Goal: Obtain resource: Download file/media

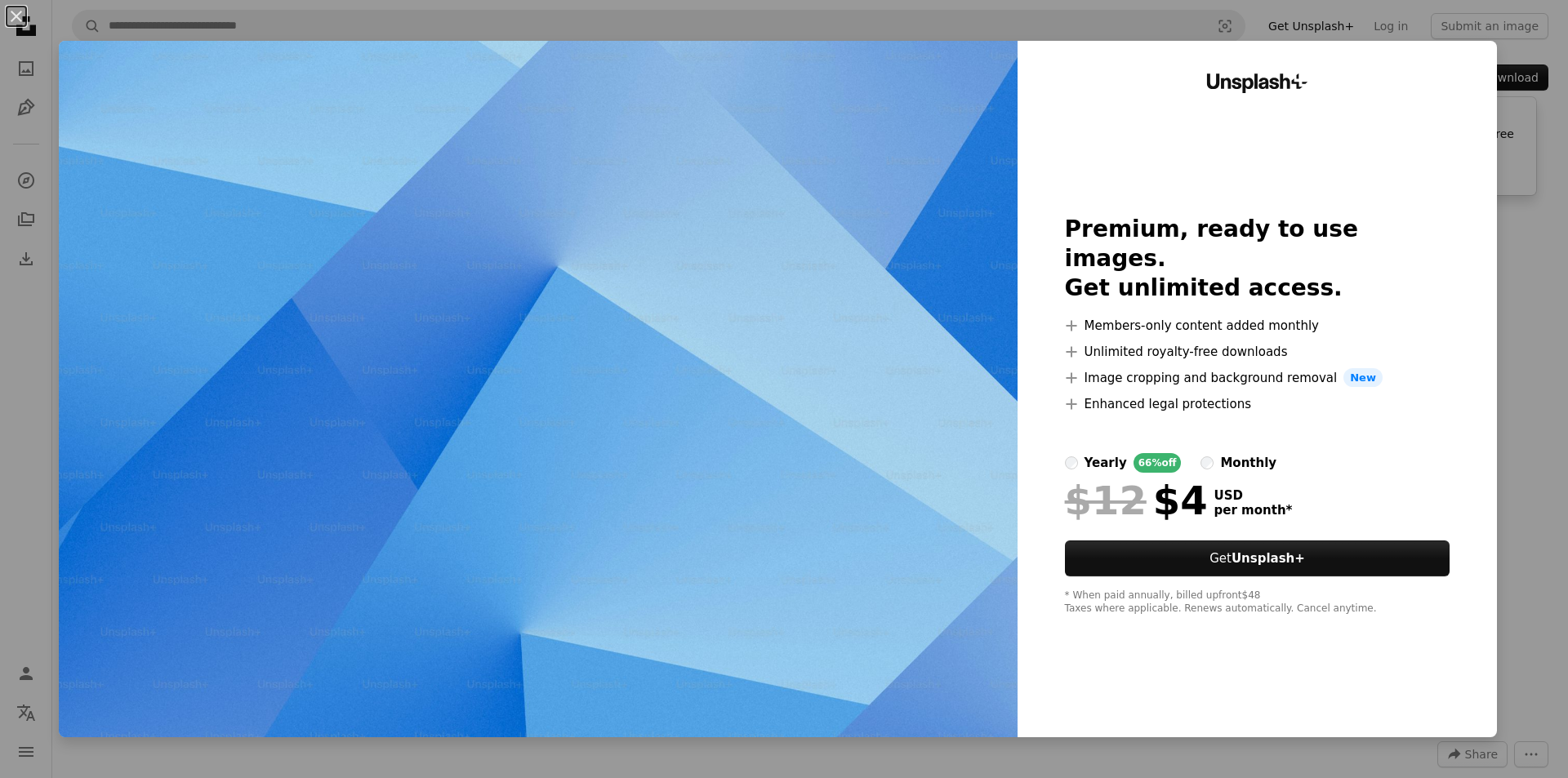
click at [1503, 201] on div "An X shape Unsplash+ Premium, ready to use images. Get unlimited access. A plus…" at bounding box center [784, 389] width 1568 height 778
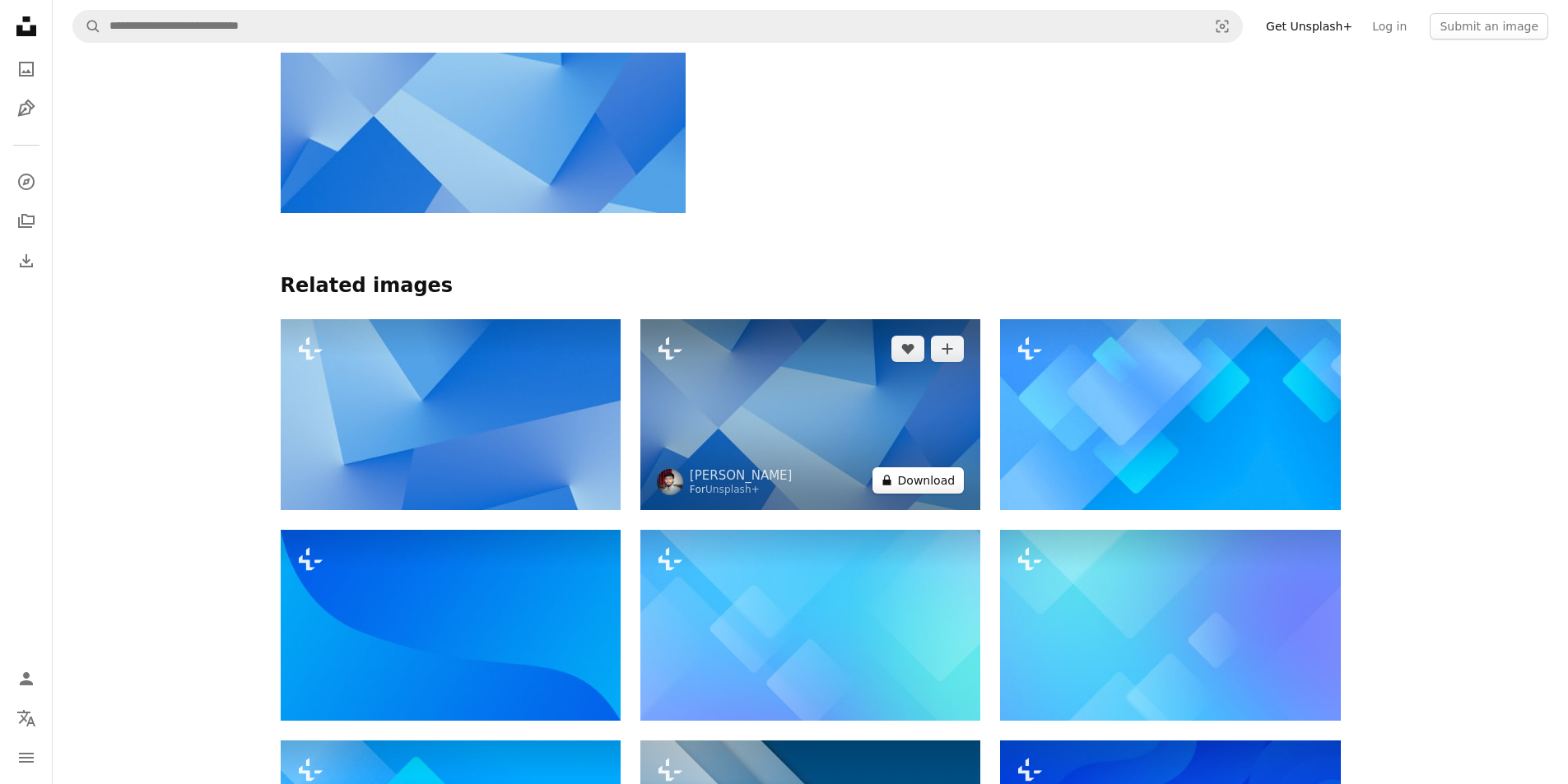
scroll to position [1234, 0]
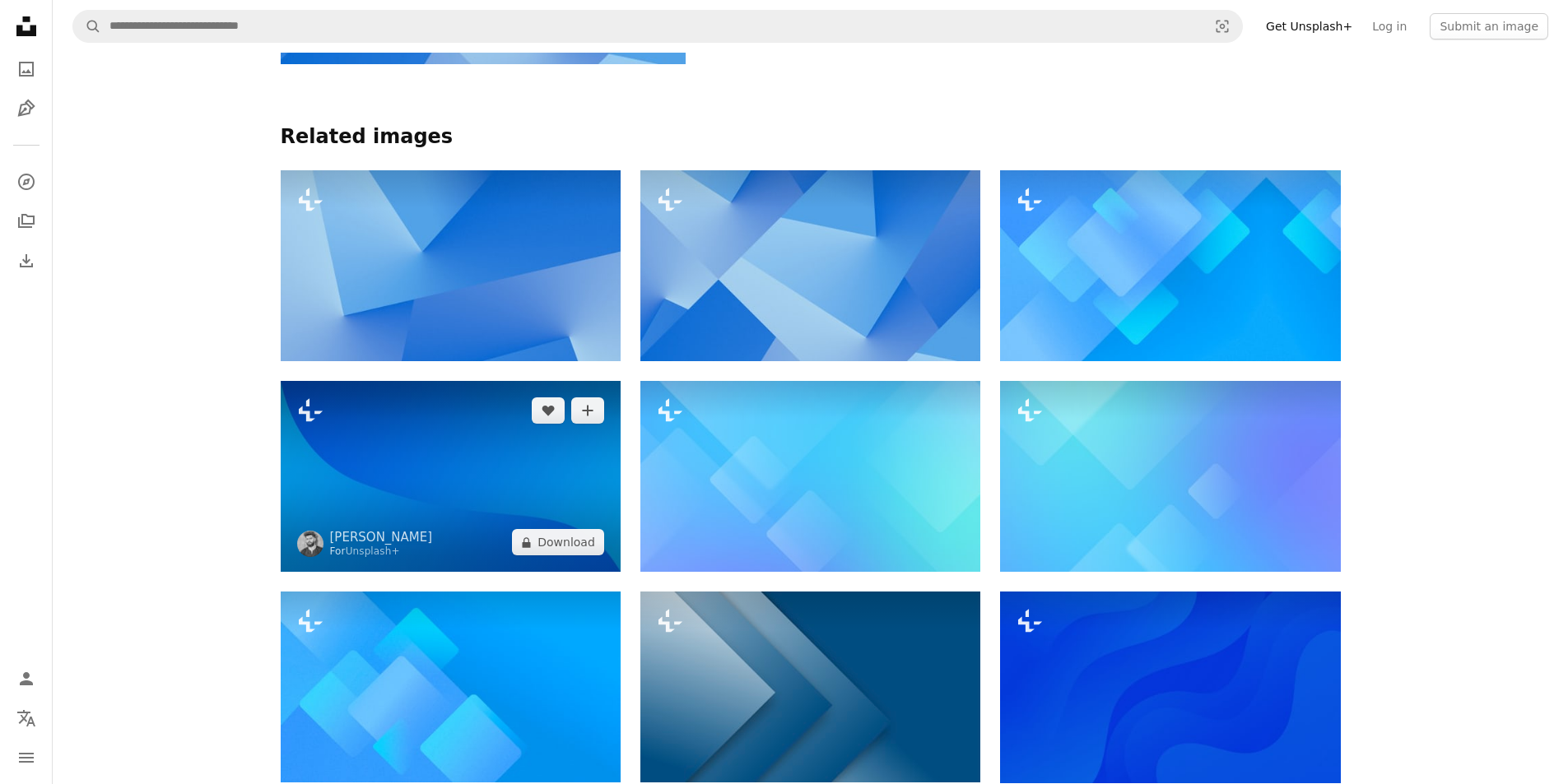
click at [485, 432] on img at bounding box center [451, 476] width 340 height 191
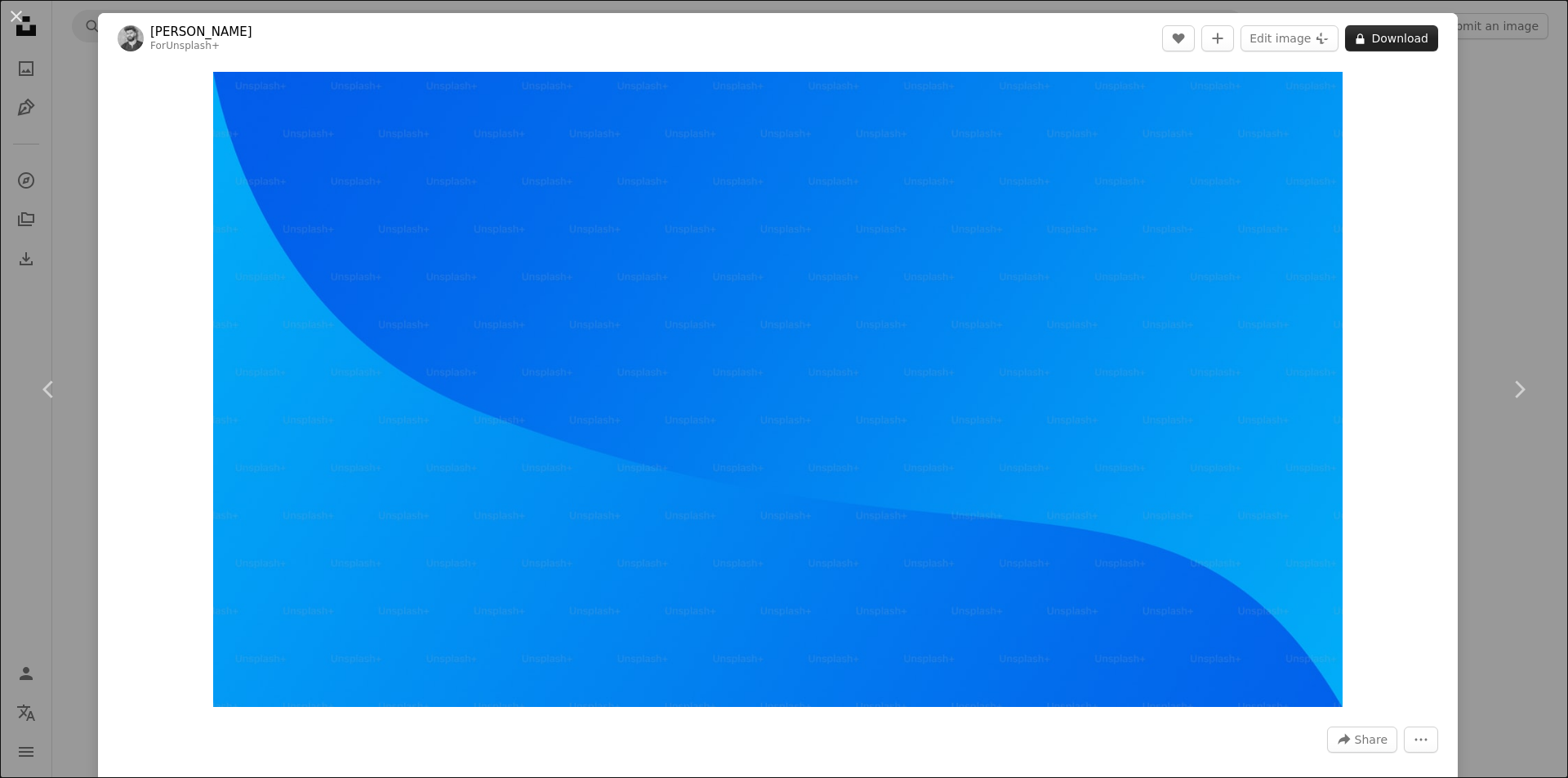
click at [1360, 43] on button "A lock Download" at bounding box center [1392, 38] width 93 height 26
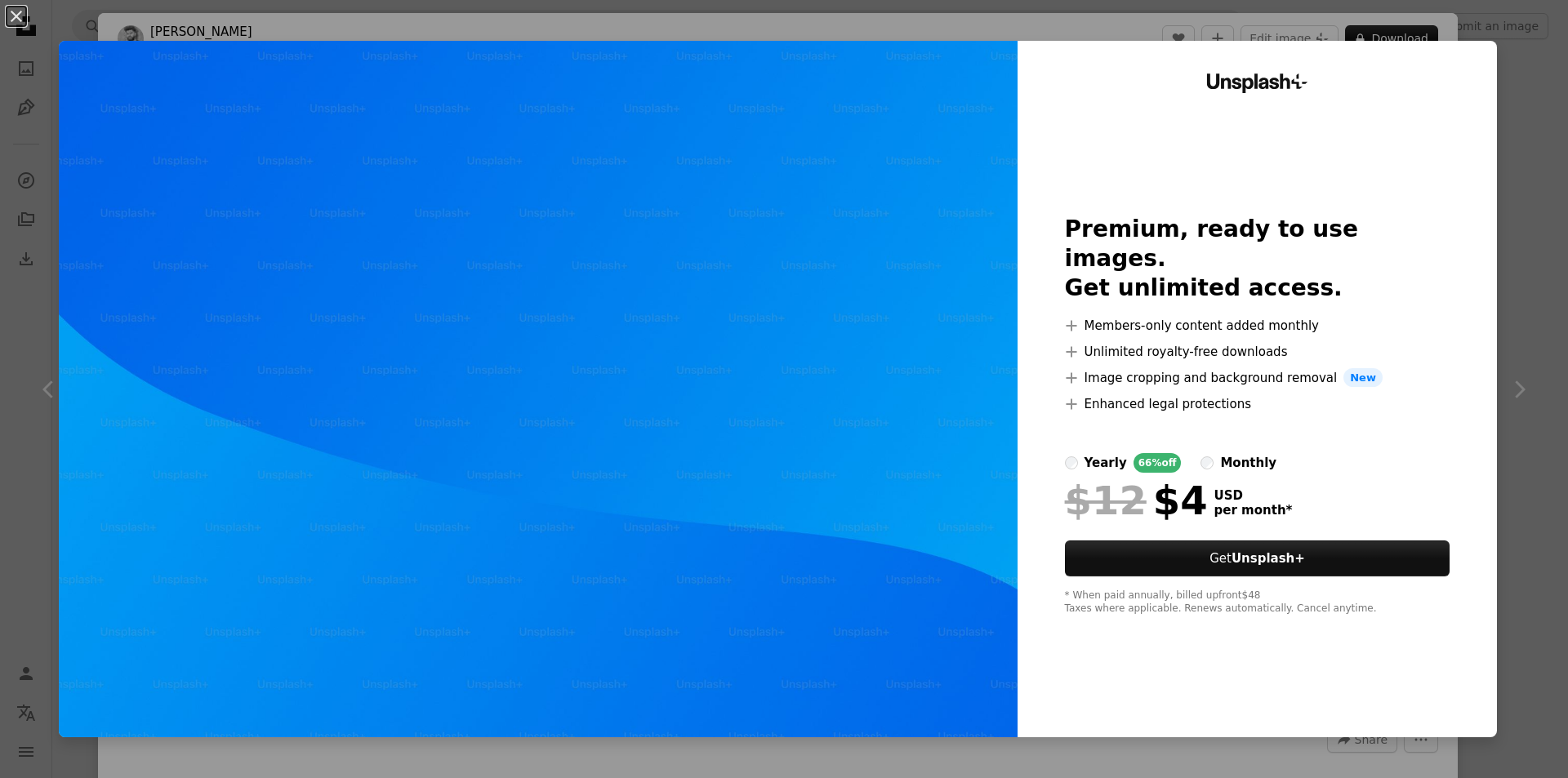
click at [1519, 121] on div "An X shape Unsplash+ Premium, ready to use images. Get unlimited access. A plus…" at bounding box center [784, 389] width 1568 height 778
